Goal: Check status: Check status

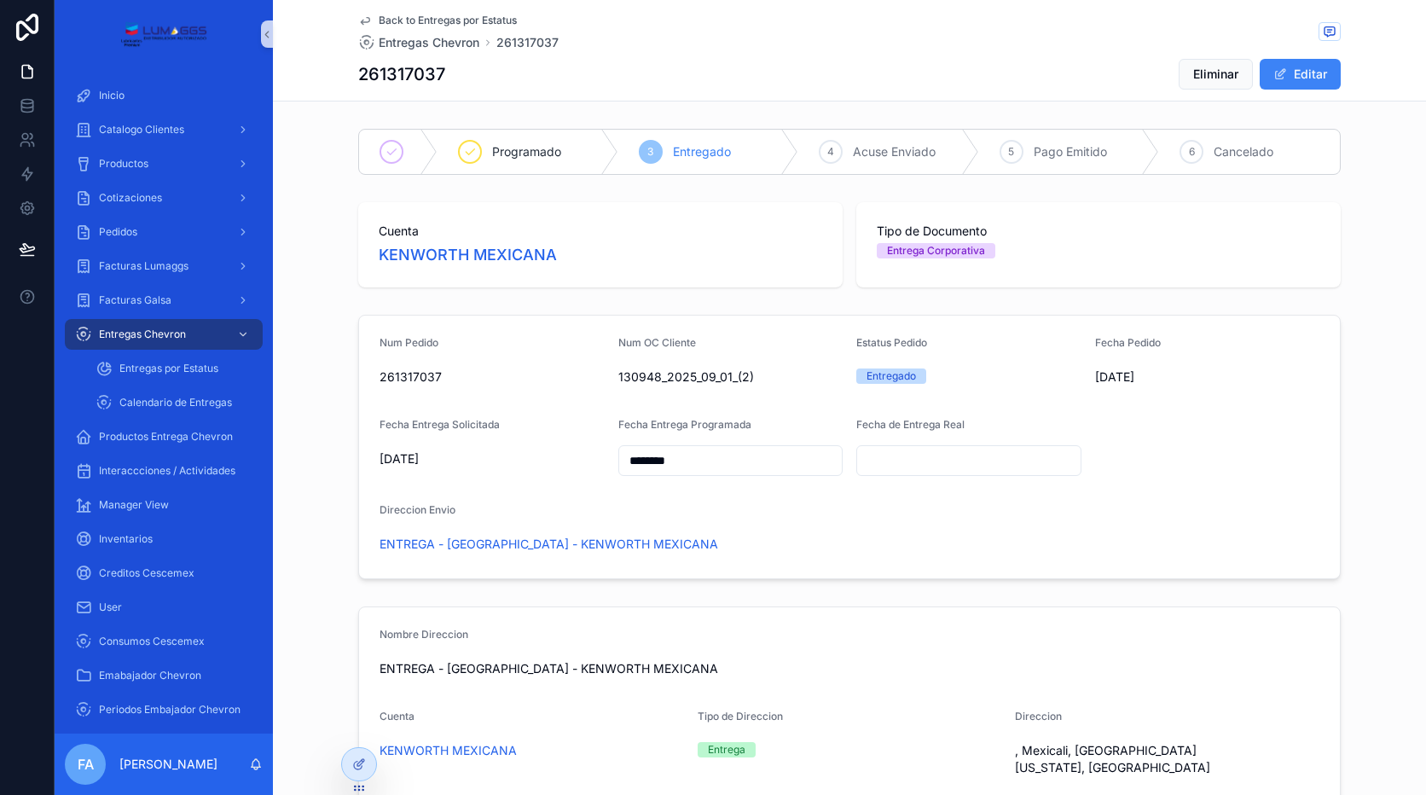
type input "********"
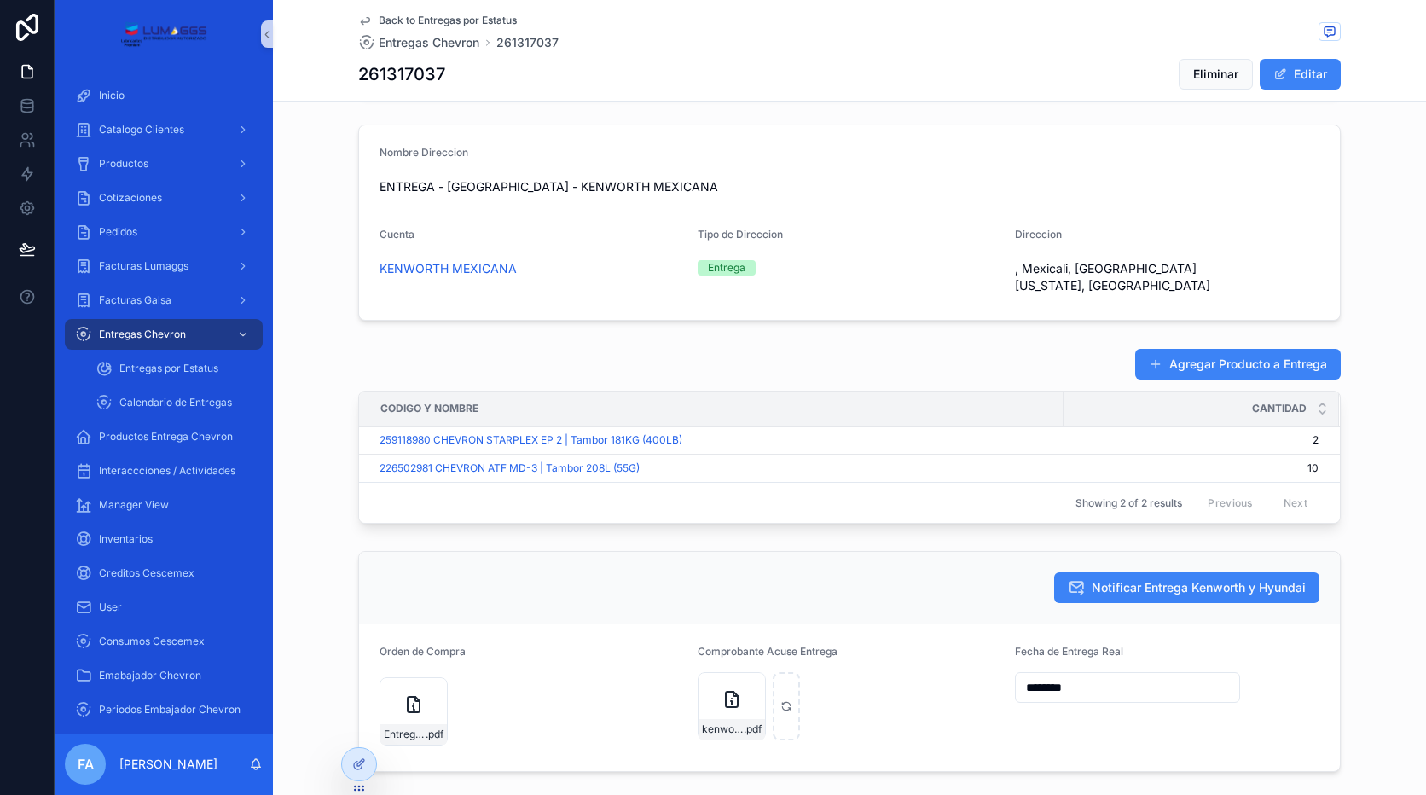
scroll to position [439, 0]
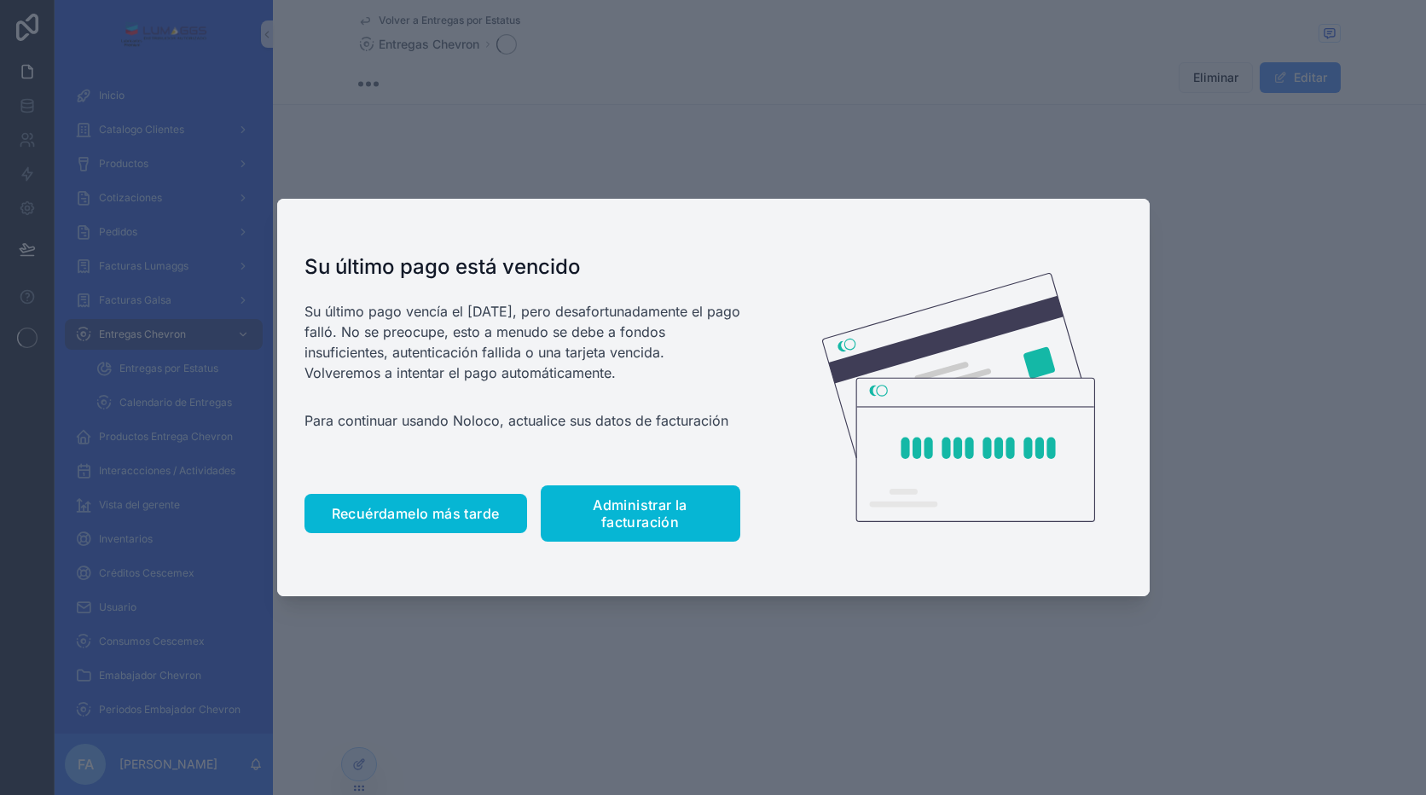
click at [437, 522] on button "Recuérdamelo más tarde" at bounding box center [415, 513] width 223 height 39
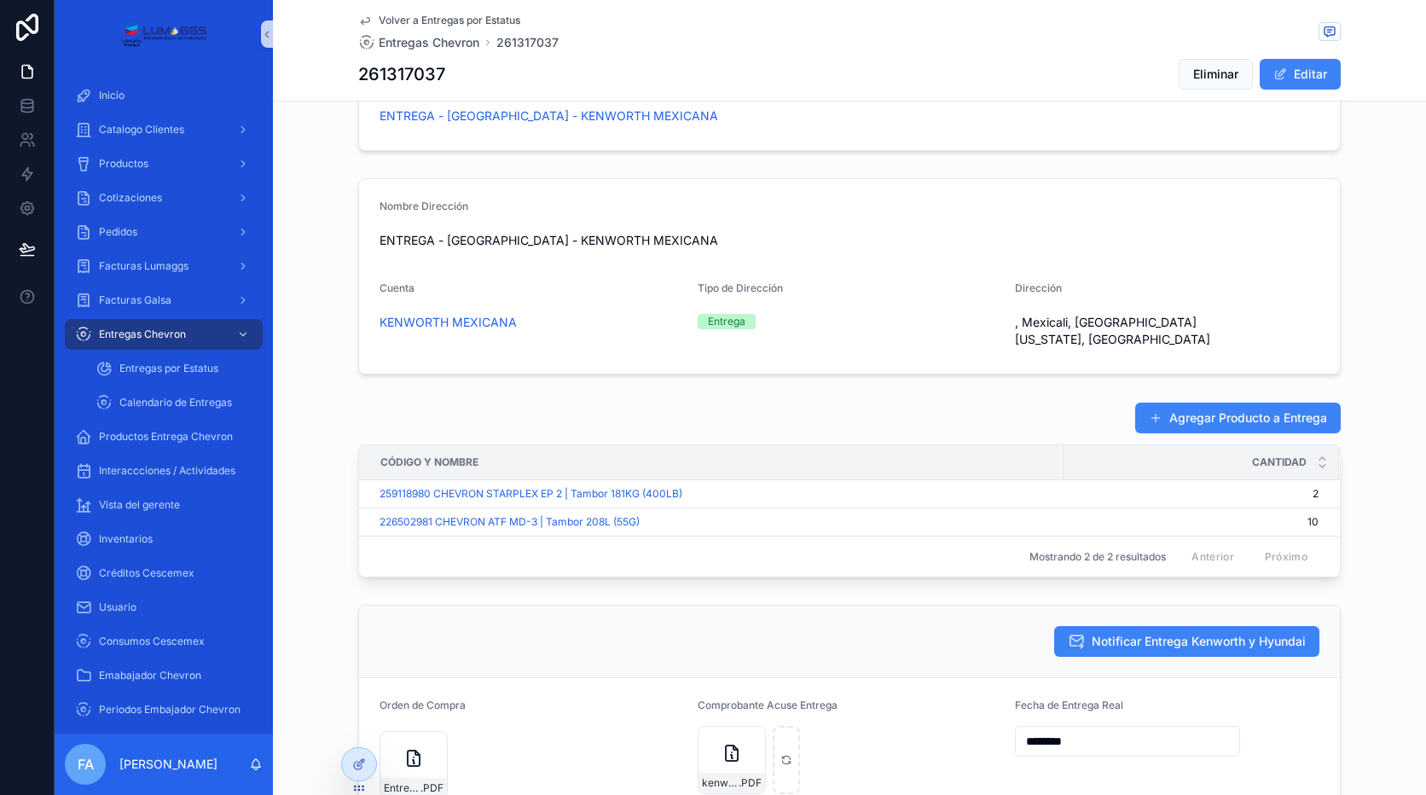
scroll to position [171, 0]
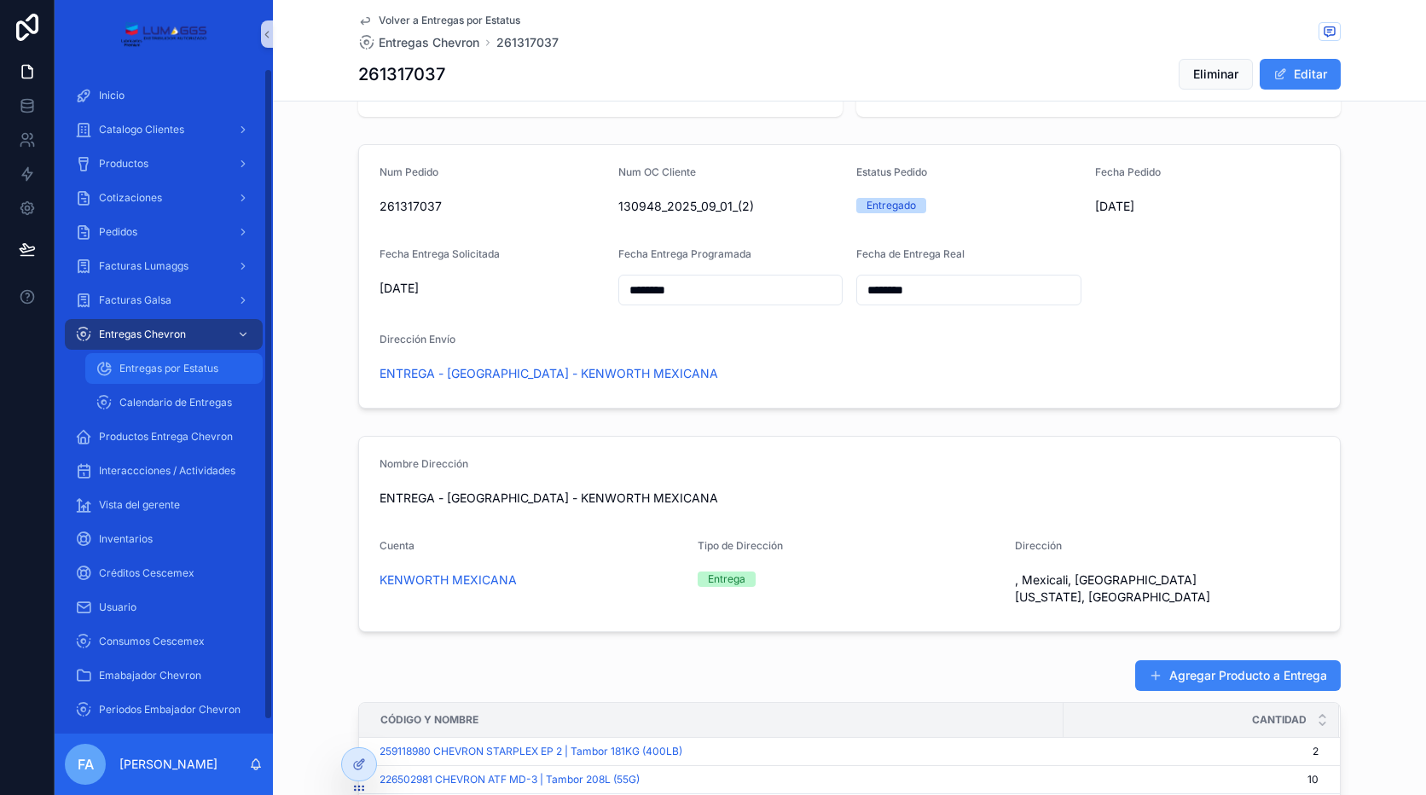
click at [180, 368] on span "Entregas por Estatus" at bounding box center [168, 369] width 99 height 14
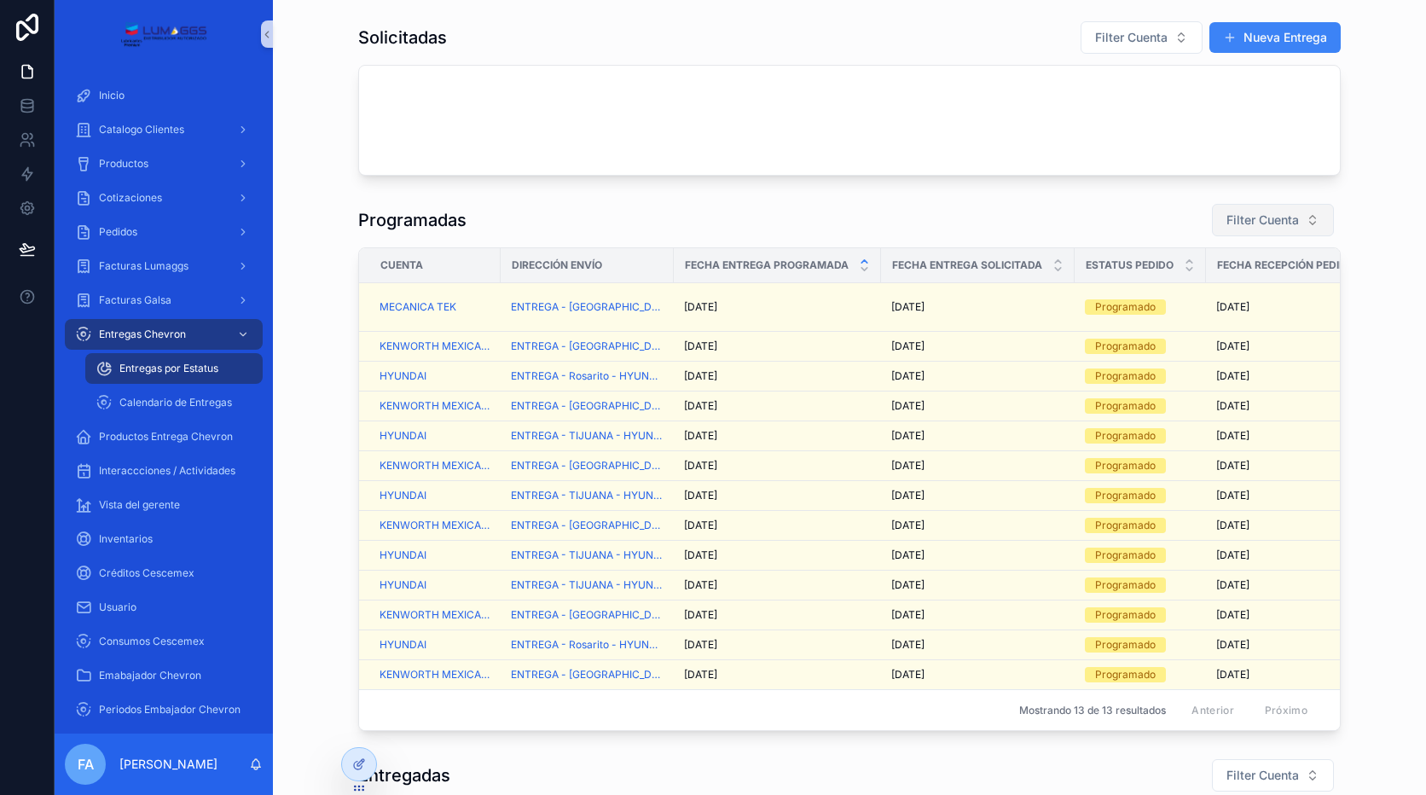
click at [1233, 214] on span "Filter Cuenta" at bounding box center [1262, 220] width 72 height 17
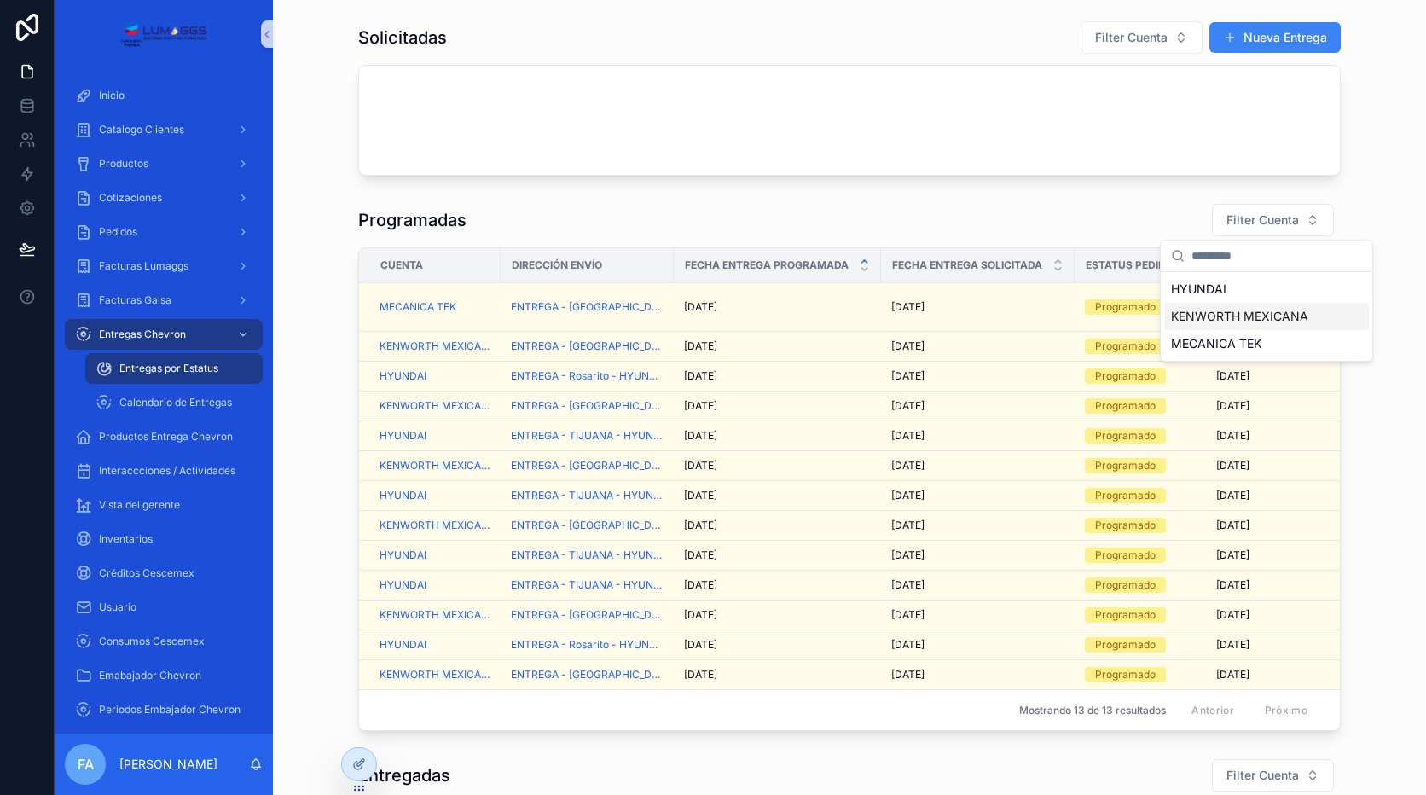
click at [1241, 318] on span "KENWORTH MEXICANA" at bounding box center [1239, 316] width 137 height 17
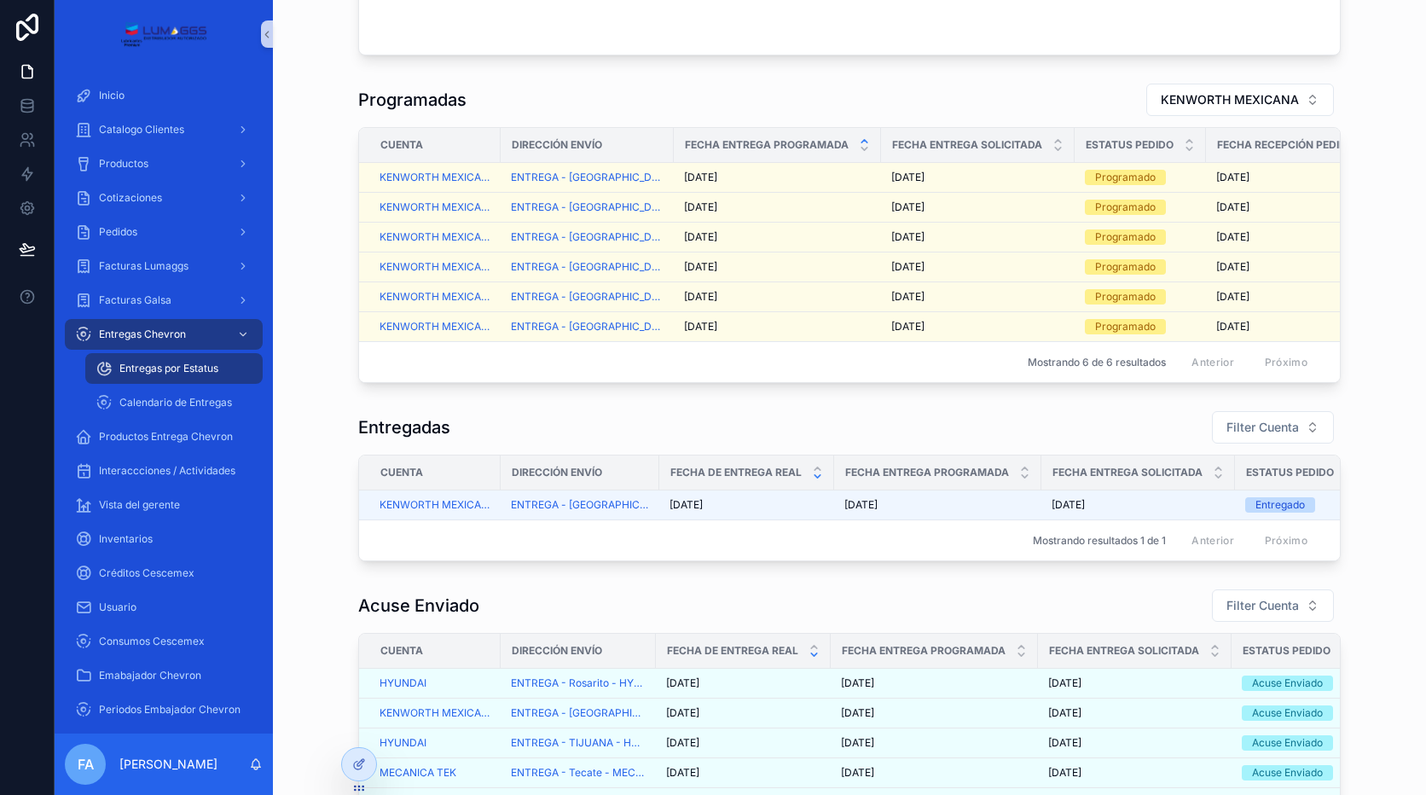
scroll to position [171, 0]
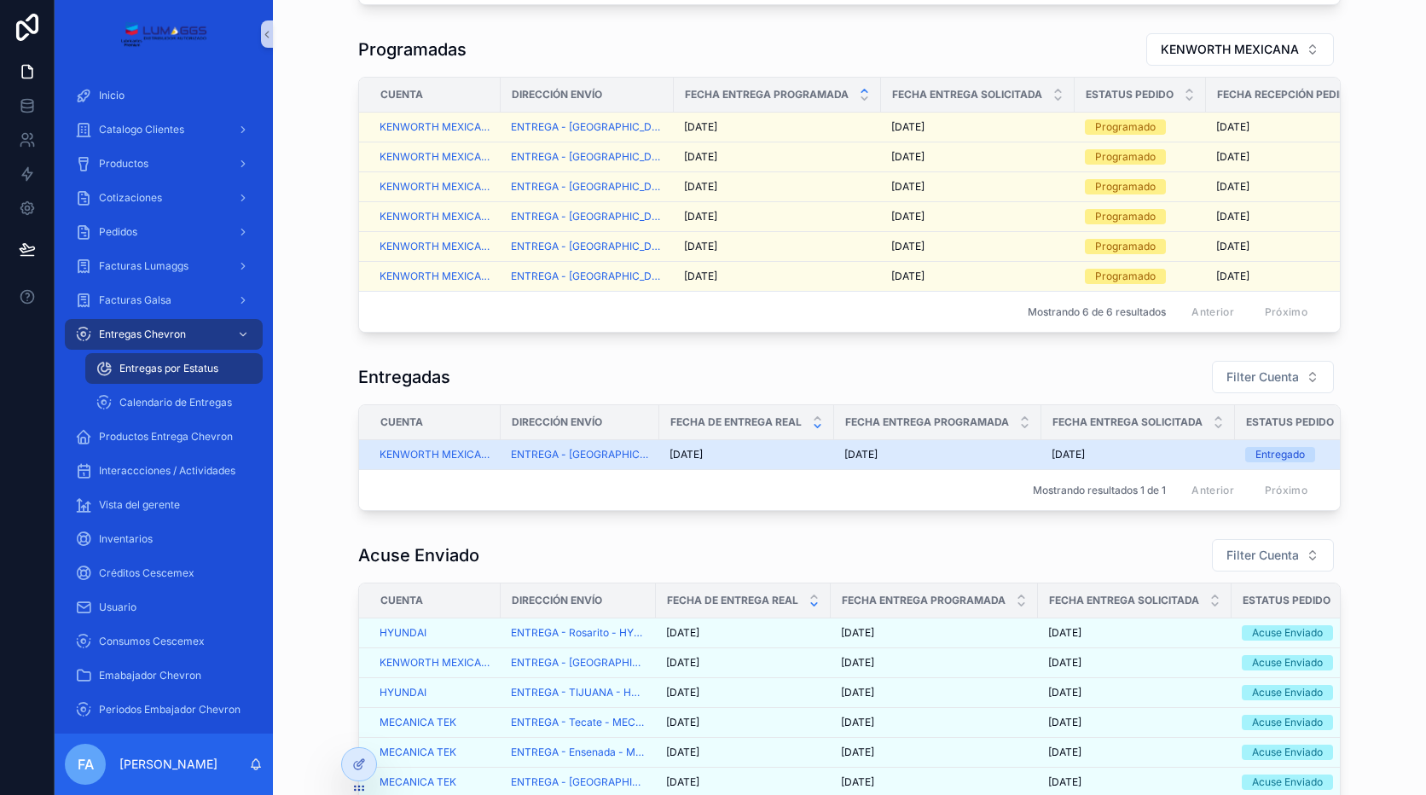
click at [762, 461] on div "3/9/2025 3/9/2025" at bounding box center [747, 455] width 154 height 14
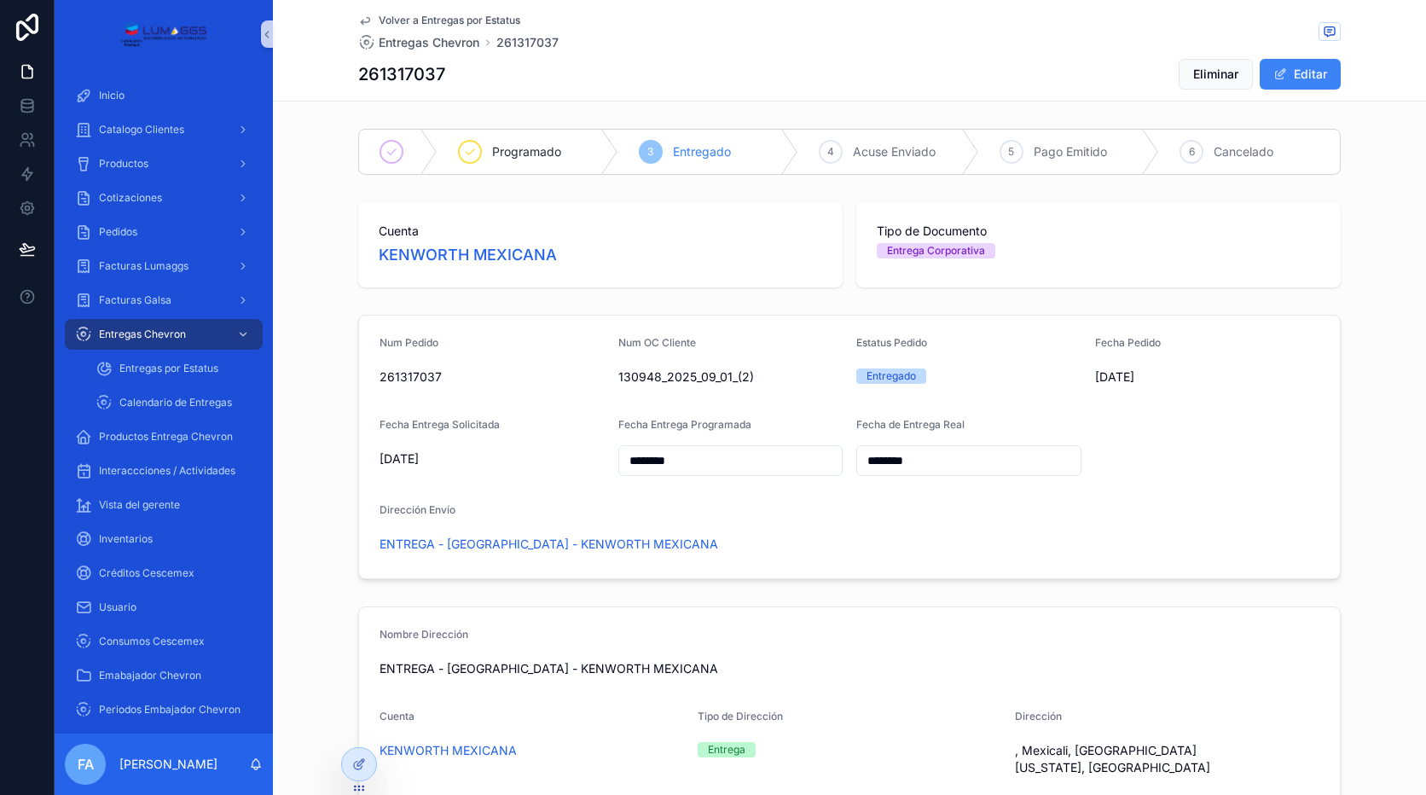
click at [426, 11] on div "Volver a Entregas por Estatus Entregas Chevron 261317037 261317037 Eliminar Edi…" at bounding box center [849, 50] width 983 height 101
click at [424, 16] on span "Volver a Entregas por Estatus" at bounding box center [450, 21] width 142 height 14
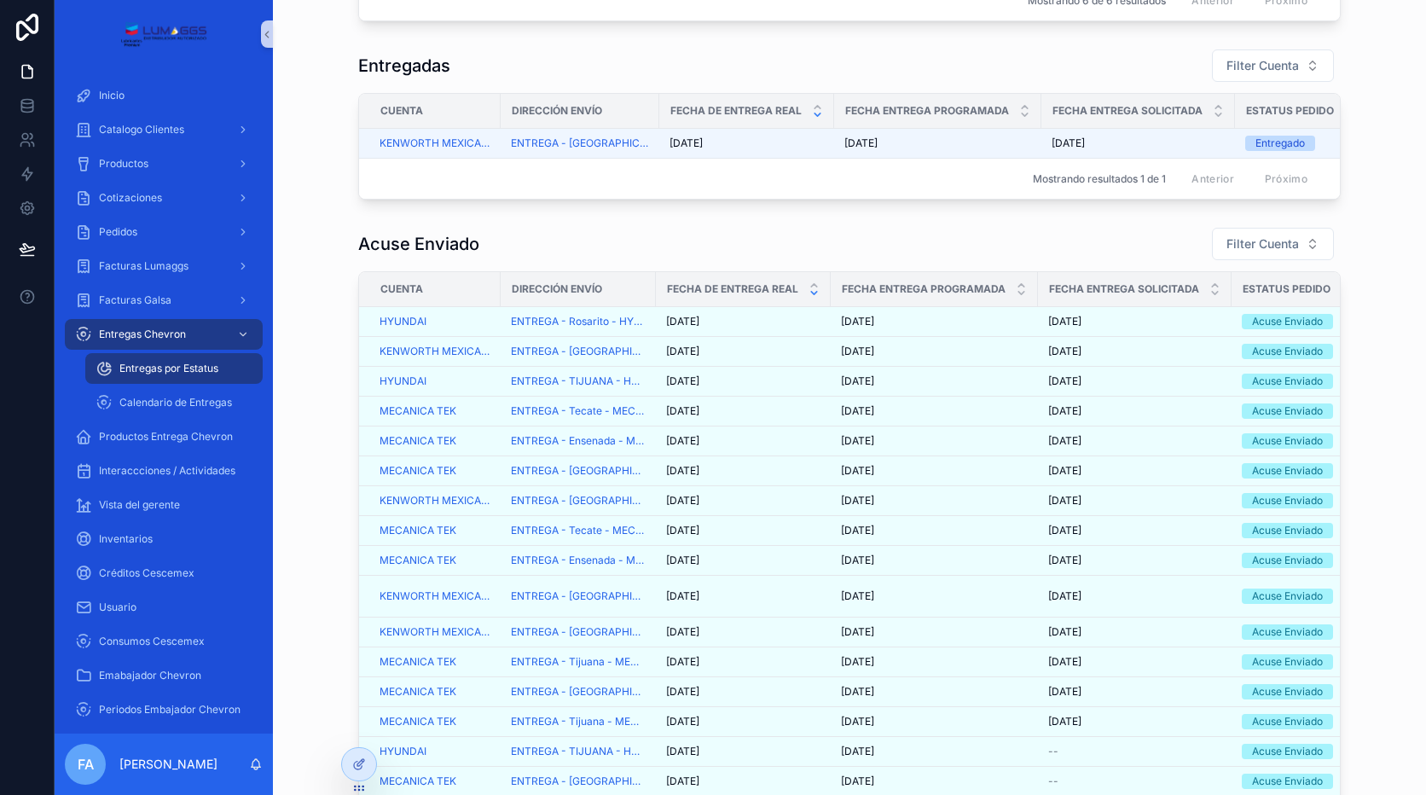
scroll to position [512, 0]
